Goal: Information Seeking & Learning: Learn about a topic

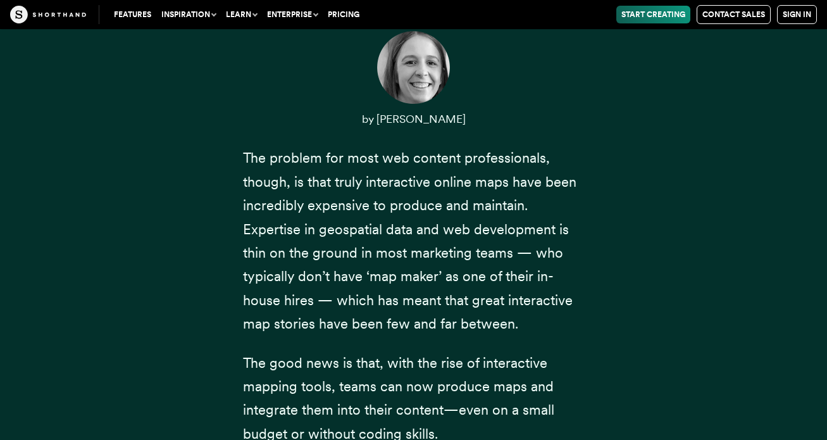
click at [620, 211] on div "Content professionals — from journalists to marketers — have long understood th…" at bounding box center [414, 416] width 785 height 1154
